Goal: Contribute content: Add original content to the website for others to see

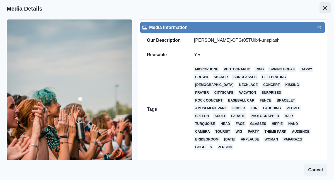
click at [327, 6] on icon "Close" at bounding box center [325, 8] width 4 height 4
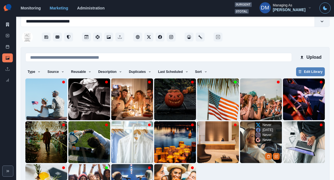
scroll to position [31, 0]
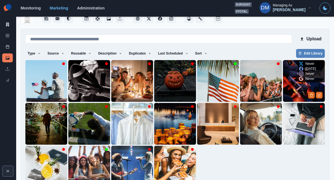
click at [302, 74] on img at bounding box center [304, 81] width 42 height 42
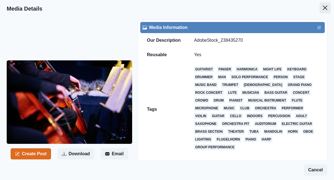
click at [324, 7] on button "Close" at bounding box center [325, 7] width 11 height 11
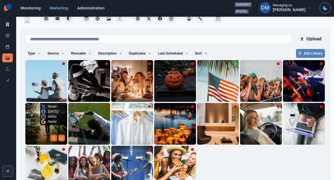
click at [42, 110] on img at bounding box center [46, 124] width 42 height 42
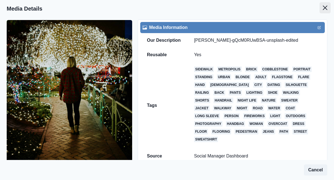
click at [327, 3] on button "Close" at bounding box center [325, 7] width 11 height 11
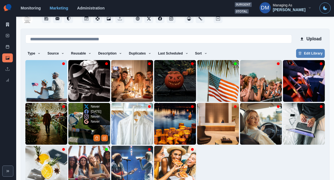
click at [83, 113] on img at bounding box center [89, 124] width 42 height 42
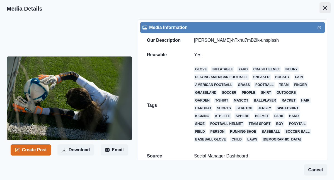
click at [327, 7] on icon "Close" at bounding box center [325, 8] width 4 height 4
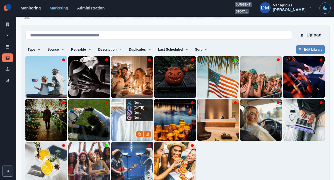
scroll to position [36, 0]
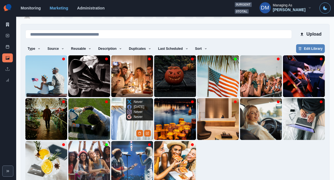
click at [134, 112] on img at bounding box center [132, 119] width 42 height 42
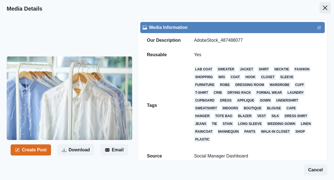
click at [327, 6] on icon "Close" at bounding box center [325, 8] width 4 height 4
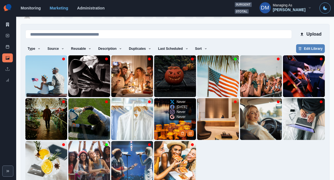
click at [167, 107] on img at bounding box center [175, 119] width 42 height 42
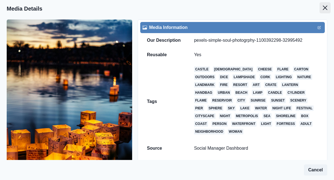
click at [327, 6] on icon "Close" at bounding box center [325, 8] width 4 height 4
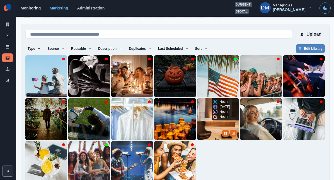
click at [214, 114] on img at bounding box center [218, 119] width 42 height 42
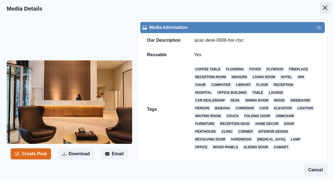
click at [327, 6] on icon "Close" at bounding box center [325, 8] width 4 height 4
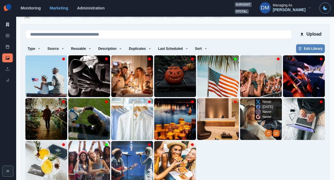
click at [253, 116] on img at bounding box center [261, 119] width 42 height 42
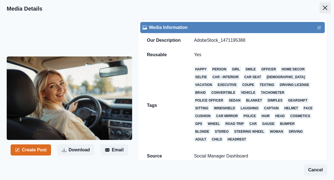
click at [327, 6] on icon "Close" at bounding box center [325, 8] width 4 height 4
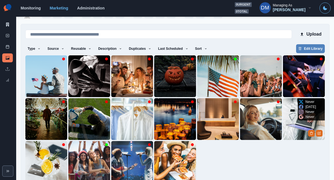
click at [299, 110] on img at bounding box center [304, 119] width 42 height 42
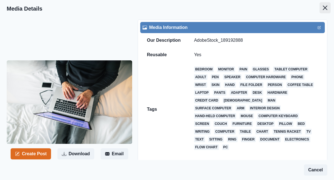
click at [326, 6] on icon "Close" at bounding box center [325, 8] width 4 height 4
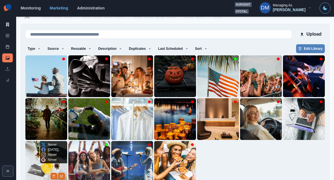
click at [51, 152] on img at bounding box center [46, 162] width 42 height 42
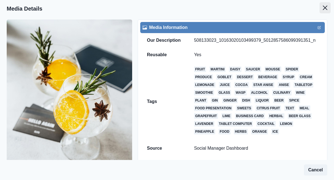
click at [325, 5] on button "Close" at bounding box center [325, 7] width 11 height 11
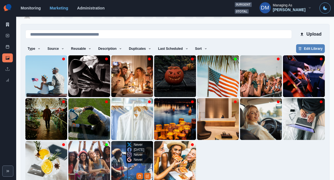
click at [130, 153] on img at bounding box center [132, 162] width 42 height 42
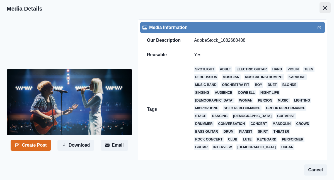
click at [325, 6] on button "Close" at bounding box center [325, 7] width 11 height 11
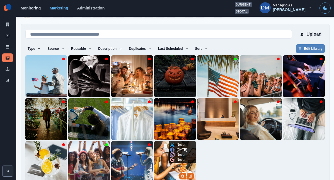
click at [171, 152] on img at bounding box center [175, 162] width 42 height 42
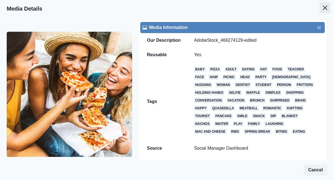
click at [327, 6] on icon "Close" at bounding box center [325, 8] width 4 height 4
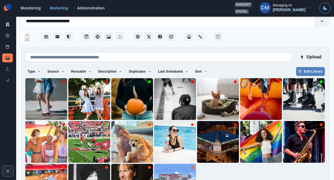
scroll to position [36, 0]
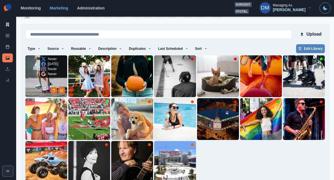
click at [37, 68] on img at bounding box center [46, 76] width 42 height 42
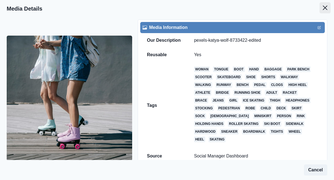
click at [325, 5] on button "Close" at bounding box center [325, 7] width 11 height 11
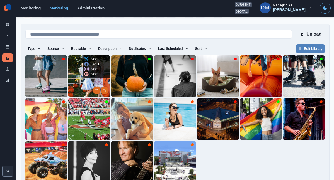
click at [88, 66] on img at bounding box center [89, 76] width 42 height 42
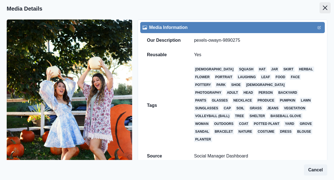
click at [327, 6] on icon "Close" at bounding box center [325, 8] width 4 height 4
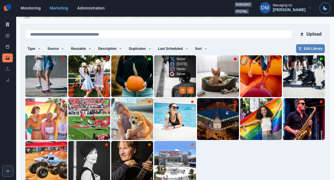
click at [168, 68] on img at bounding box center [175, 76] width 42 height 42
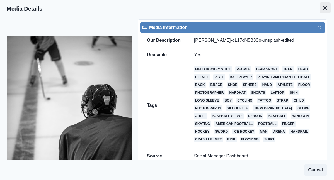
click at [327, 6] on icon "Close" at bounding box center [325, 8] width 4 height 4
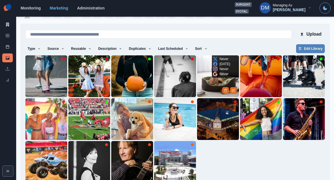
click at [216, 67] on img at bounding box center [218, 76] width 42 height 42
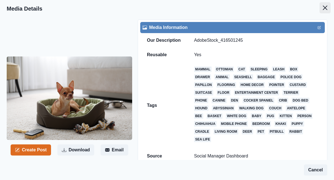
click at [327, 6] on icon "Close" at bounding box center [325, 8] width 4 height 4
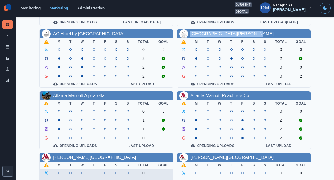
scroll to position [81, 0]
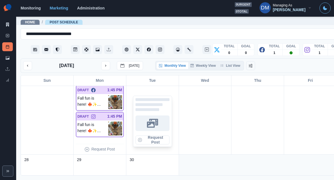
scroll to position [240, 0]
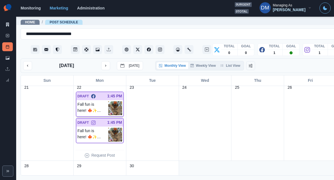
click at [108, 102] on img at bounding box center [115, 109] width 14 height 14
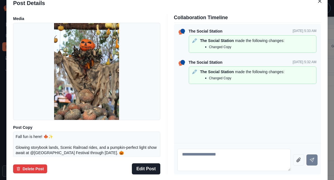
scroll to position [4, 0]
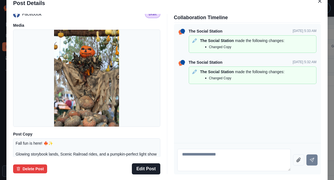
click at [35, 77] on div "Post Details Facebook Draft Media Post Copy Fall fun is here! 🍁✨ Glowing storyb…" at bounding box center [167, 90] width 334 height 180
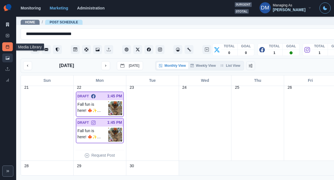
click at [10, 54] on link "Media Library" at bounding box center [7, 58] width 11 height 9
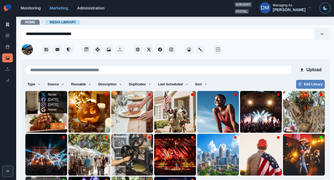
click at [45, 97] on img at bounding box center [46, 112] width 42 height 42
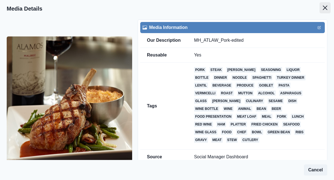
click at [326, 6] on icon "Close" at bounding box center [325, 8] width 4 height 4
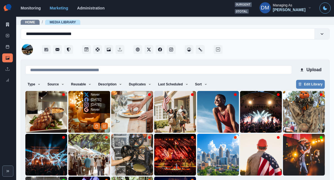
click at [83, 101] on img at bounding box center [89, 112] width 42 height 42
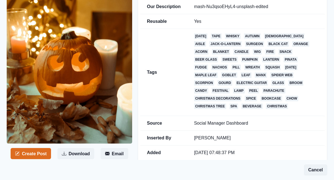
scroll to position [3, 0]
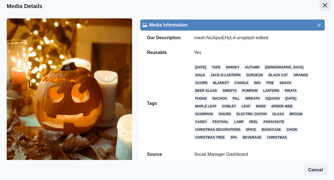
click at [327, 5] on button "Close" at bounding box center [325, 5] width 11 height 11
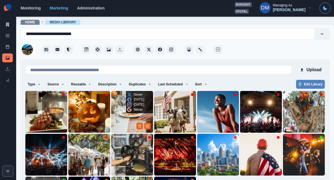
click at [125, 105] on img at bounding box center [132, 112] width 42 height 42
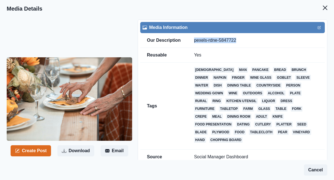
drag, startPoint x: 177, startPoint y: 29, endPoint x: 219, endPoint y: 29, distance: 41.6
click at [219, 33] on td "pexels-rdne-5847722" at bounding box center [255, 40] width 137 height 15
copy td "pexels-rdne-5847722"
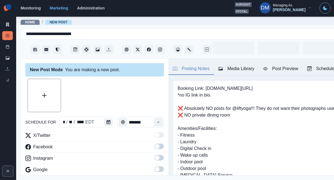
type input "********"
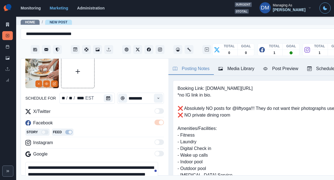
scroll to position [81, 0]
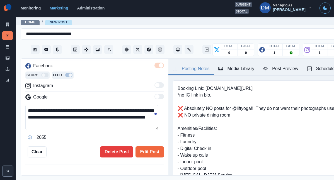
click at [139, 105] on textarea "**********" at bounding box center [91, 117] width 133 height 25
click at [28, 136] on icon "Opens Emoji Picker" at bounding box center [30, 138] width 4 height 4
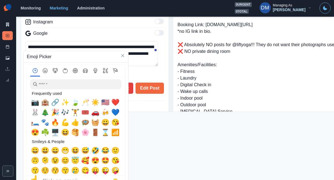
scroll to position [0, 0]
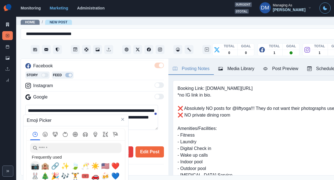
click at [35, 165] on span "📷" at bounding box center [35, 167] width 8 height 8
click at [39, 105] on div "**********" at bounding box center [94, 123] width 139 height 37
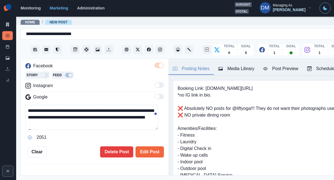
click at [41, 105] on textarea "**********" at bounding box center [91, 117] width 133 height 25
paste textarea "**********"
drag, startPoint x: 69, startPoint y: 100, endPoint x: 16, endPoint y: 100, distance: 53.0
click at [16, 100] on div "**********" at bounding box center [167, 90] width 334 height 180
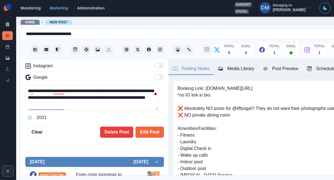
scroll to position [103, 0]
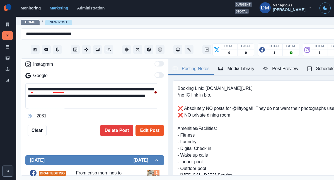
type textarea "**********"
click at [146, 125] on button "Edit Post" at bounding box center [150, 130] width 28 height 11
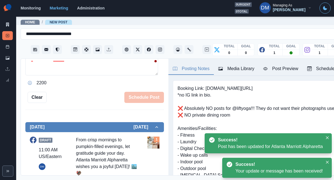
scroll to position [137, 0]
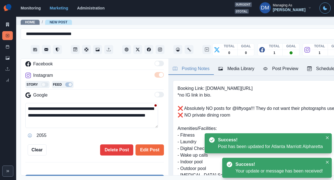
scroll to position [65, 0]
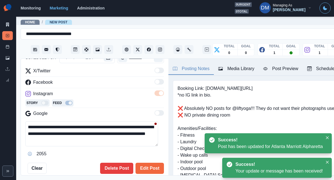
click at [81, 122] on textarea "**********" at bounding box center [91, 134] width 133 height 25
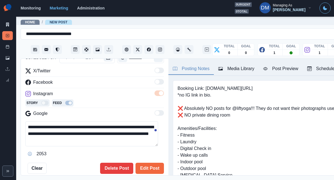
paste textarea "**********"
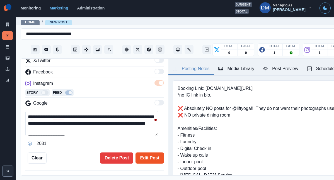
type textarea "**********"
click at [143, 153] on button "Edit Post" at bounding box center [150, 158] width 28 height 11
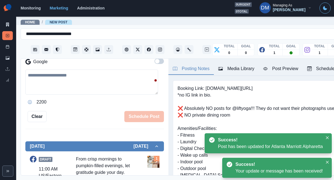
scroll to position [48, 0]
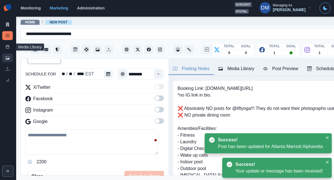
click at [8, 54] on link "Media Library" at bounding box center [7, 58] width 11 height 9
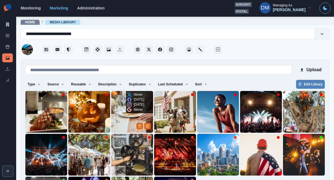
click at [122, 100] on img at bounding box center [132, 112] width 42 height 42
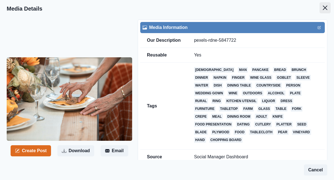
click at [327, 6] on icon "Close" at bounding box center [325, 8] width 4 height 4
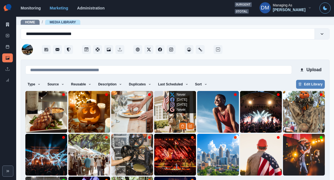
click at [167, 104] on img at bounding box center [175, 112] width 42 height 42
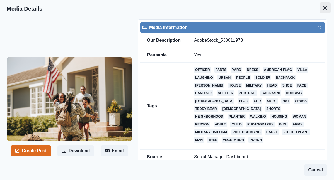
click at [326, 7] on icon "Close" at bounding box center [325, 8] width 4 height 4
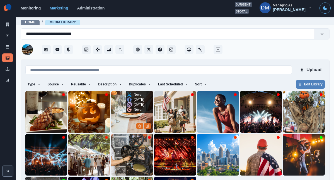
click at [126, 107] on img at bounding box center [132, 112] width 42 height 42
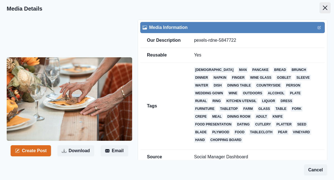
click at [324, 7] on button "Close" at bounding box center [325, 7] width 11 height 11
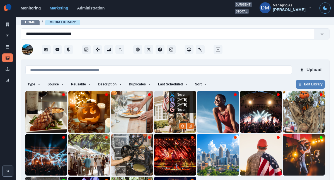
click at [166, 104] on img at bounding box center [175, 112] width 42 height 42
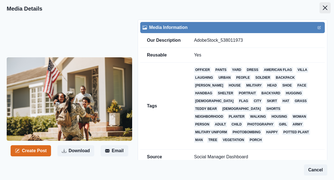
click at [328, 2] on button "Close" at bounding box center [325, 7] width 11 height 11
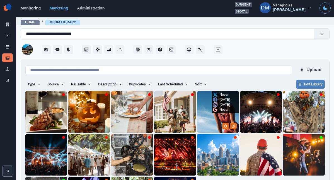
click at [210, 104] on img at bounding box center [218, 112] width 42 height 42
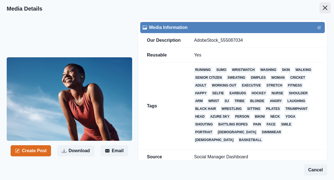
click at [327, 6] on icon "Close" at bounding box center [325, 8] width 4 height 4
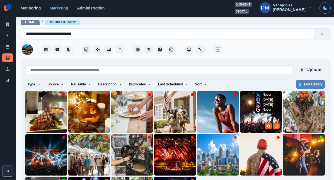
click at [258, 102] on img at bounding box center [261, 112] width 42 height 42
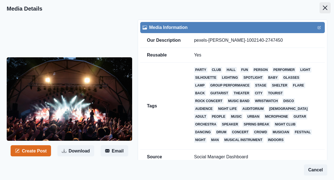
click at [326, 6] on icon "Close" at bounding box center [325, 8] width 4 height 4
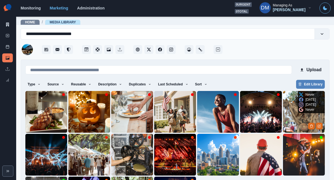
click at [301, 99] on img at bounding box center [304, 112] width 42 height 42
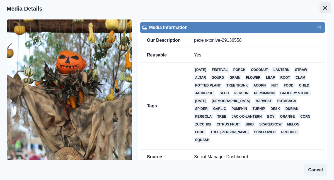
click at [328, 3] on button "Close" at bounding box center [325, 7] width 11 height 11
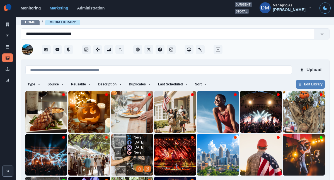
click at [136, 143] on img at bounding box center [132, 155] width 42 height 42
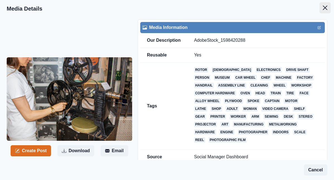
click at [327, 6] on icon "Close" at bounding box center [325, 8] width 4 height 4
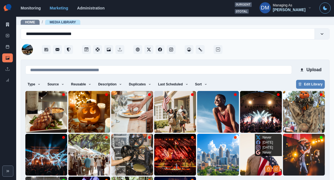
scroll to position [42, 0]
